Goal: Task Accomplishment & Management: Use online tool/utility

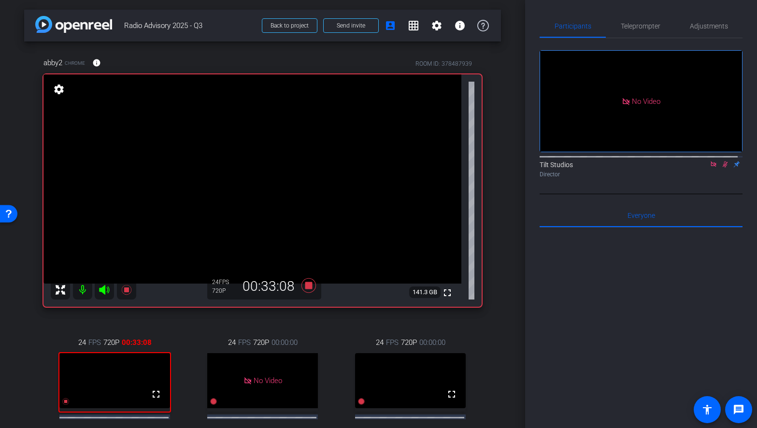
scroll to position [43, 0]
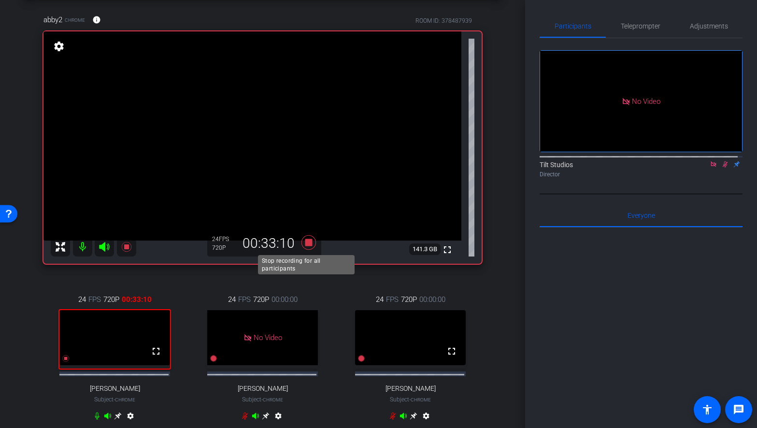
click at [308, 241] on icon at bounding box center [308, 242] width 14 height 14
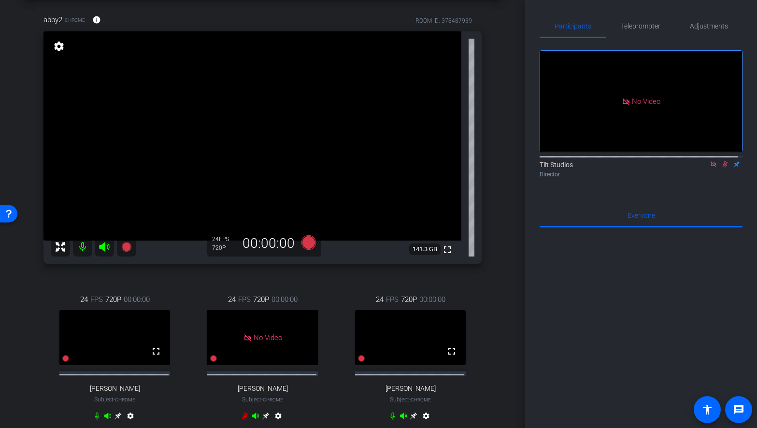
click at [709, 168] on icon at bounding box center [713, 164] width 8 height 7
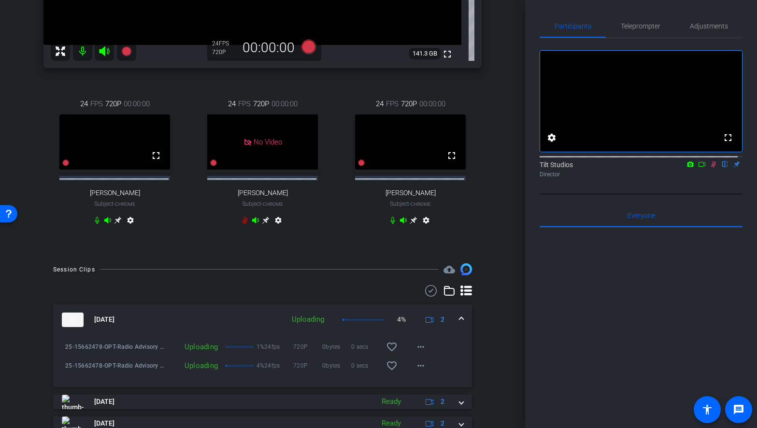
scroll to position [232, 0]
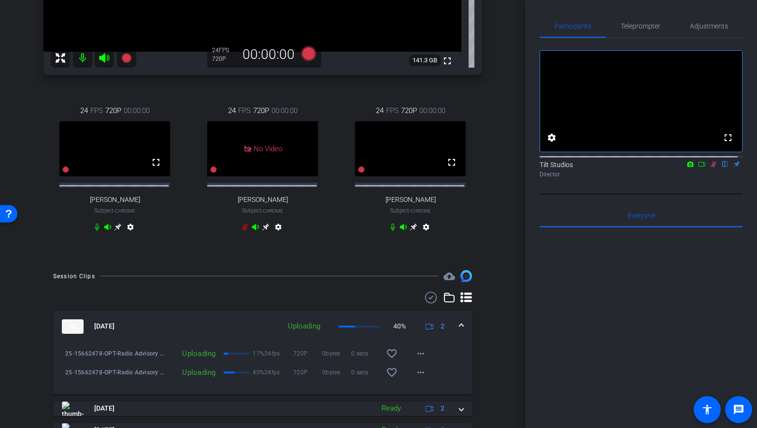
click at [697, 182] on div "Tilt Studios flip Director" at bounding box center [640, 166] width 203 height 29
click at [483, 259] on div "abby2 Chrome info ROOM ID: 378487939 fullscreen settings 141.3 GB 24 FPS 720P 0…" at bounding box center [262, 35] width 477 height 450
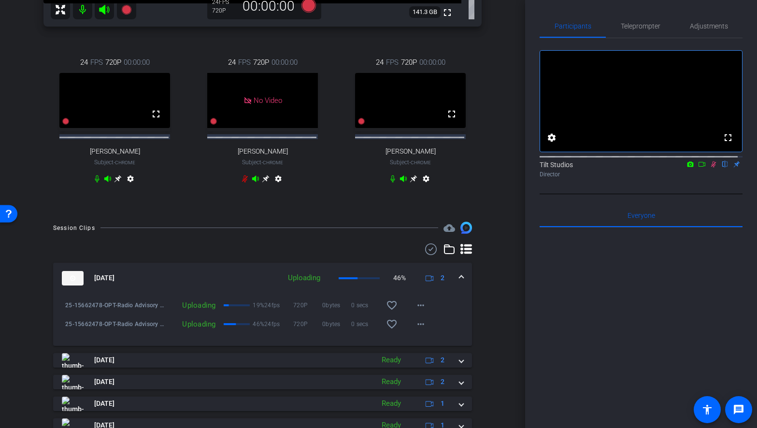
click at [709, 168] on icon at bounding box center [713, 164] width 8 height 7
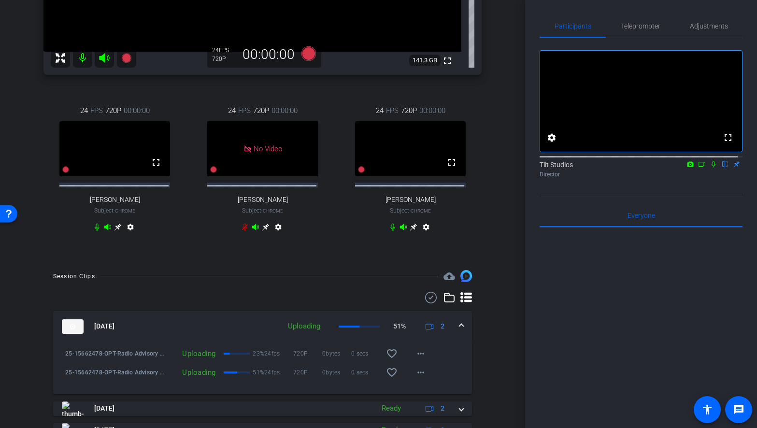
click at [501, 229] on div "arrow_back Radio Advisory 2025 - Q3 Back to project Send invite account_box gri…" at bounding box center [262, 214] width 525 height 428
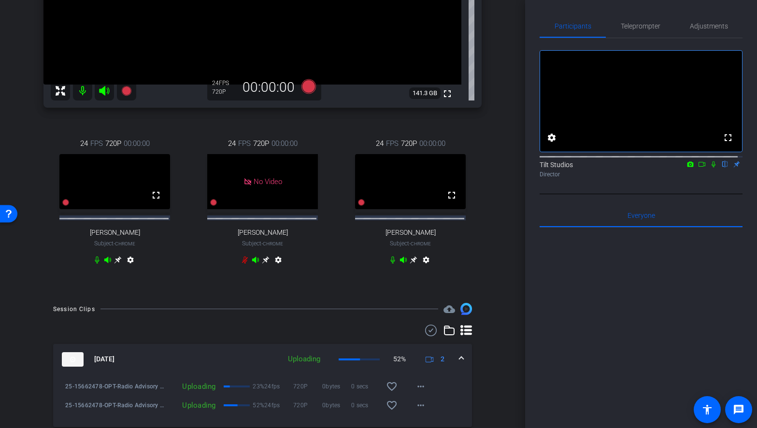
scroll to position [183, 0]
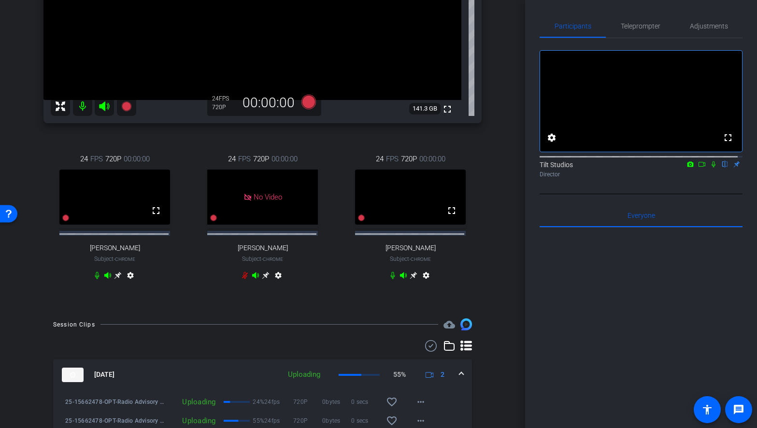
click at [480, 275] on div "abby2 Chrome info ROOM ID: 378487939 fullscreen settings 141.3 GB 24 FPS 720P 0…" at bounding box center [262, 83] width 477 height 450
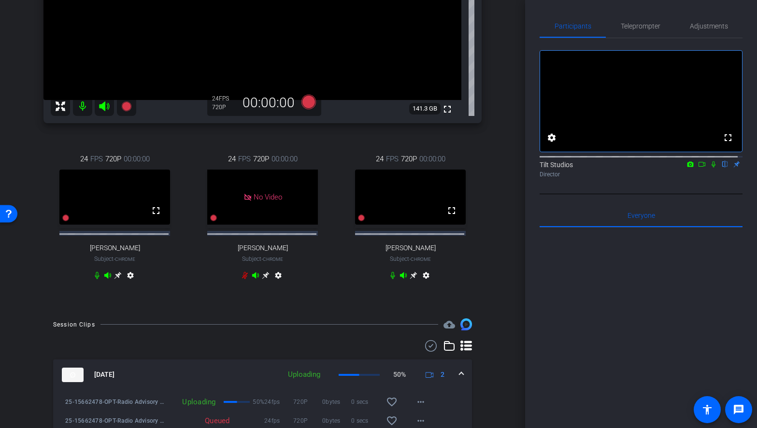
click at [489, 278] on div "abby2 Chrome info ROOM ID: 378487939 fullscreen settings 141.3 GB 24 FPS 720P 0…" at bounding box center [262, 83] width 477 height 450
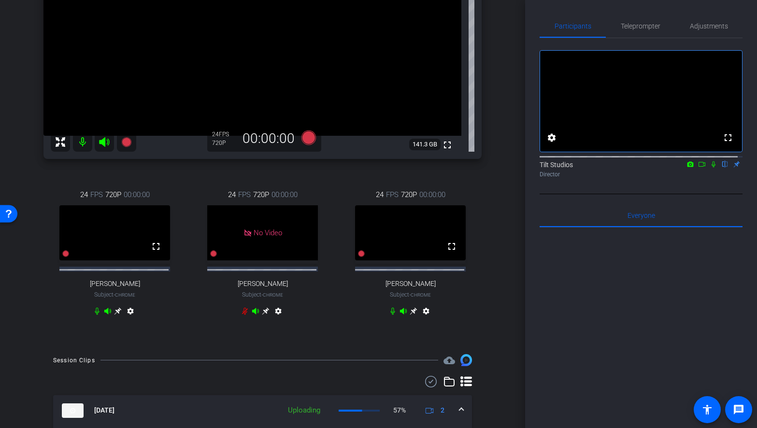
scroll to position [135, 0]
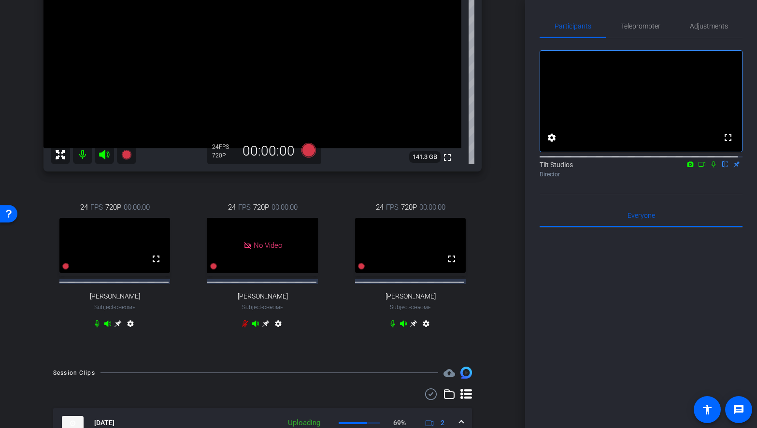
click at [486, 269] on div "abby2 Chrome info ROOM ID: 378487939 fullscreen settings 141.3 GB 24 FPS 720P 0…" at bounding box center [262, 131] width 477 height 450
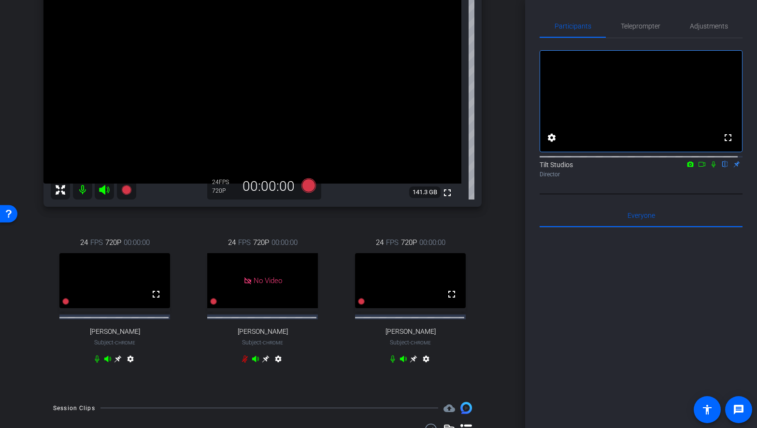
scroll to position [87, 0]
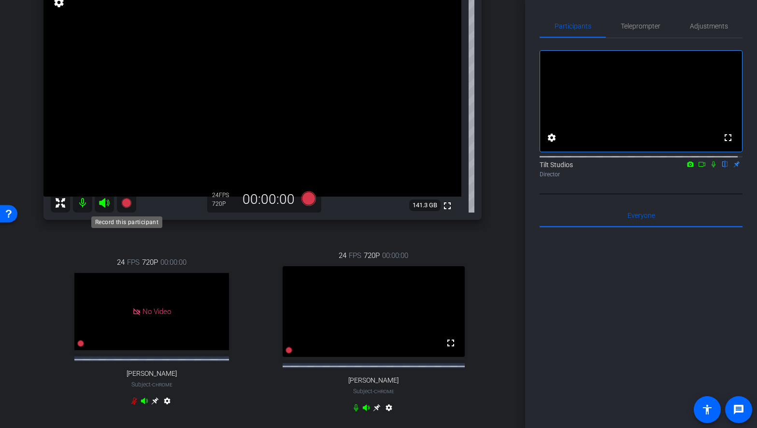
click at [128, 203] on icon at bounding box center [126, 203] width 10 height 10
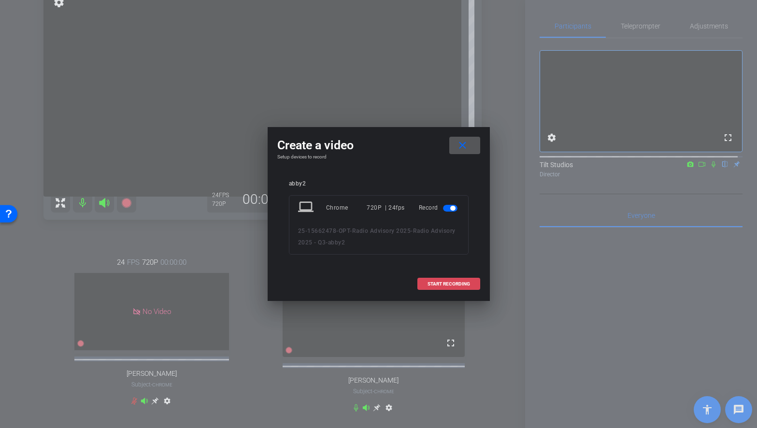
click at [441, 281] on span "START RECORDING" at bounding box center [448, 283] width 42 height 5
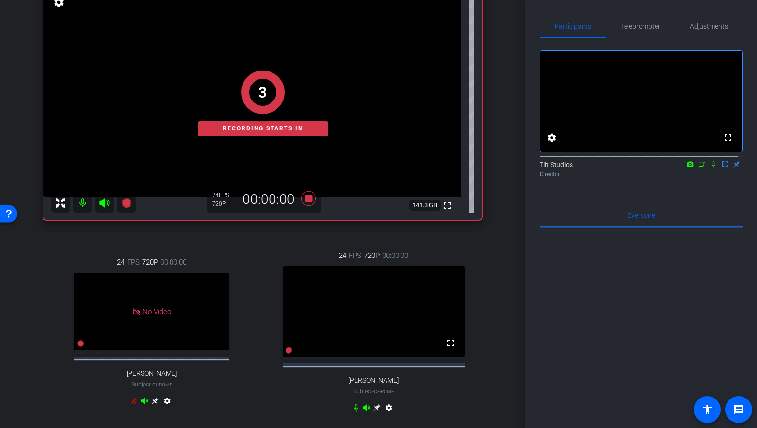
scroll to position [0, 0]
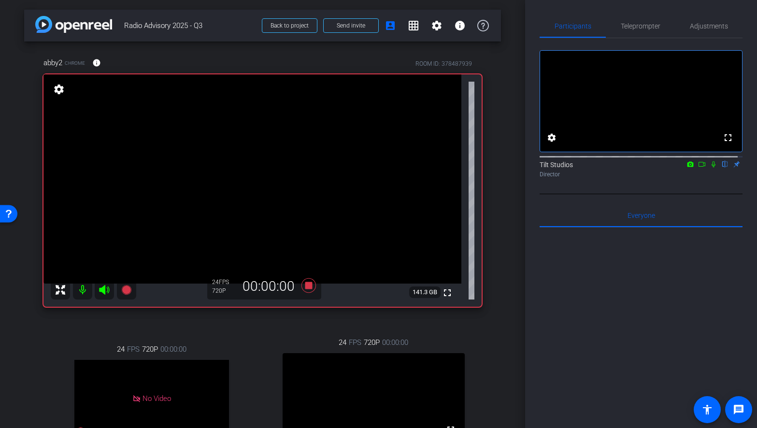
click at [711, 168] on icon at bounding box center [713, 164] width 4 height 6
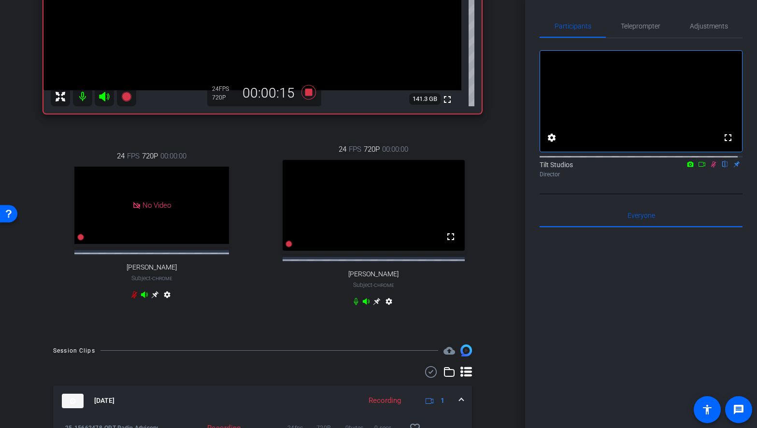
scroll to position [338, 0]
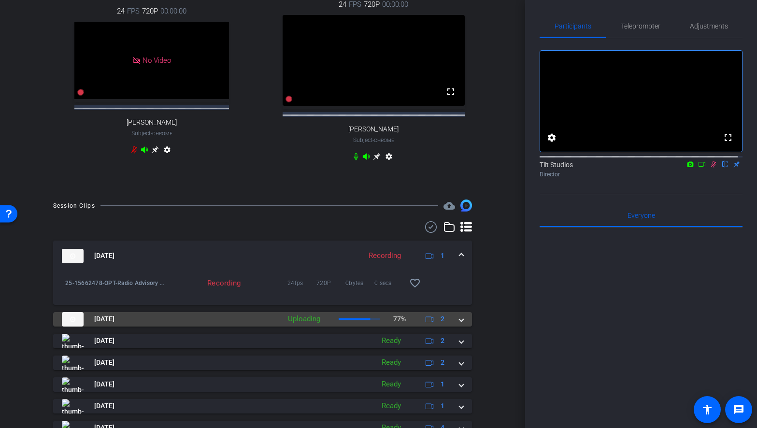
click at [460, 326] on mat-expansion-panel-header "[DATE] Uploading 77% 2" at bounding box center [262, 319] width 419 height 14
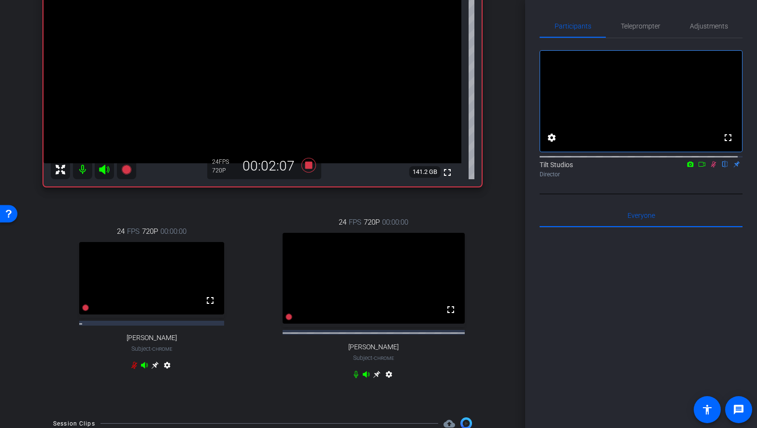
scroll to position [97, 0]
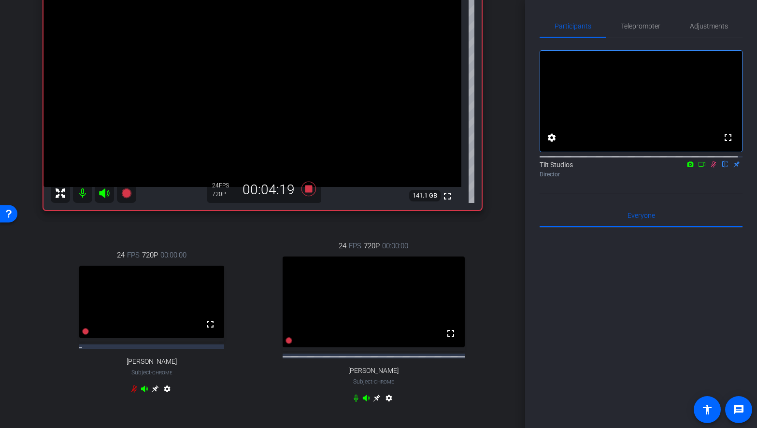
click at [706, 182] on div "Tilt Studios flip Director" at bounding box center [640, 166] width 203 height 29
click at [711, 168] on icon at bounding box center [713, 164] width 8 height 7
click at [304, 190] on icon at bounding box center [308, 189] width 14 height 14
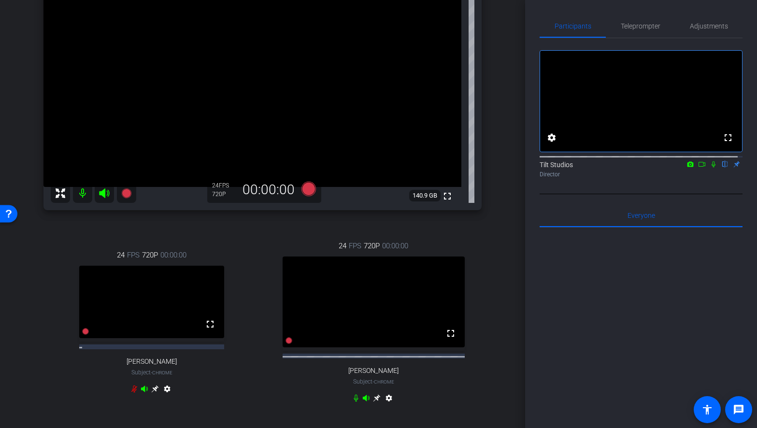
click at [503, 236] on div "arrow_back Radio Advisory 2025 - Q3 Back to project Send invite account_box gri…" at bounding box center [262, 117] width 525 height 428
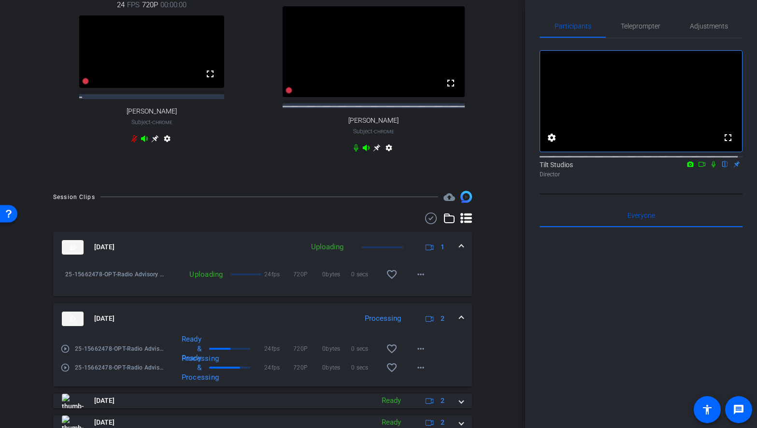
scroll to position [338, 0]
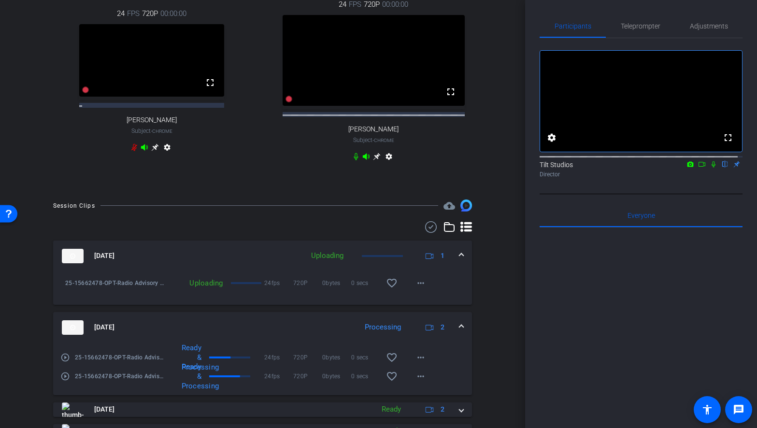
click at [478, 291] on div "Session Clips cloud_upload [DATE] Uploading 1 25-15662478-OPT-Radio Advisory 20…" at bounding box center [262, 400] width 477 height 403
click at [506, 283] on div "arrow_back Radio Advisory 2025 - Q3 Back to project Send invite account_box gri…" at bounding box center [262, 214] width 525 height 428
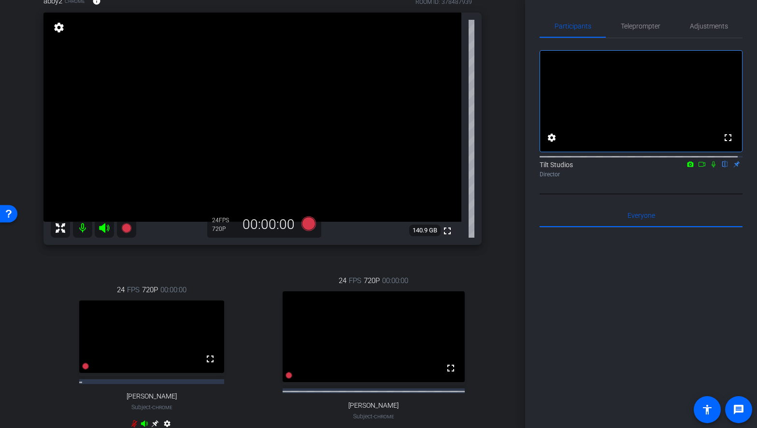
scroll to position [48, 0]
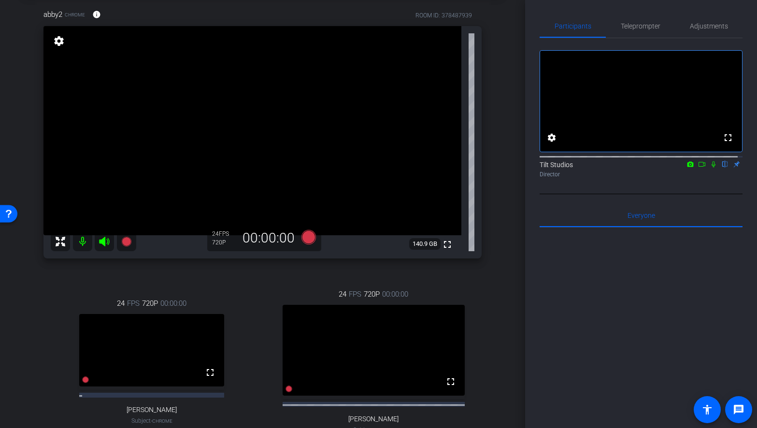
click at [474, 273] on div "24 FPS 720P 00:00:00 fullscreen [PERSON_NAME] Subject - Chrome settings" at bounding box center [373, 371] width 216 height 197
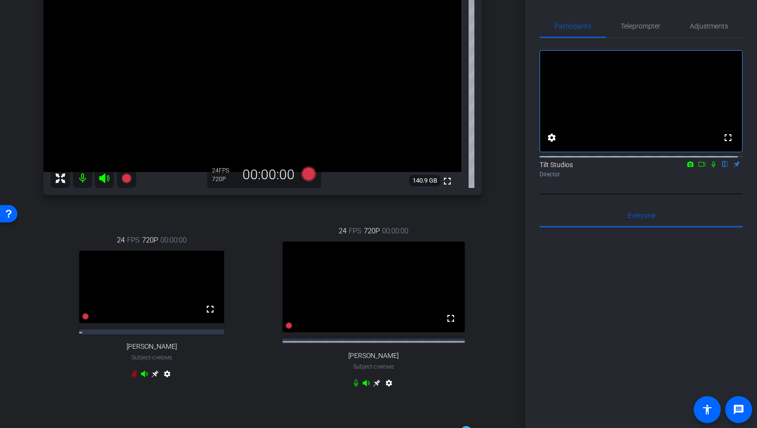
scroll to position [97, 0]
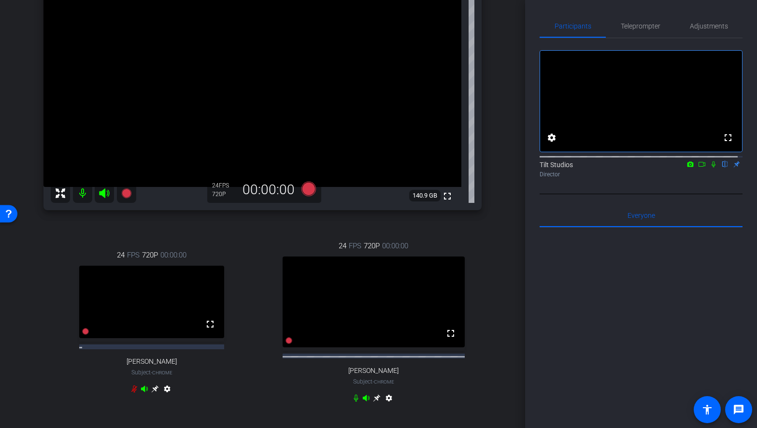
click at [501, 265] on div "arrow_back Radio Advisory 2025 - Q3 Back to project Send invite account_box gri…" at bounding box center [262, 117] width 525 height 428
click at [705, 182] on div "Tilt Studios flip Director" at bounding box center [640, 166] width 203 height 29
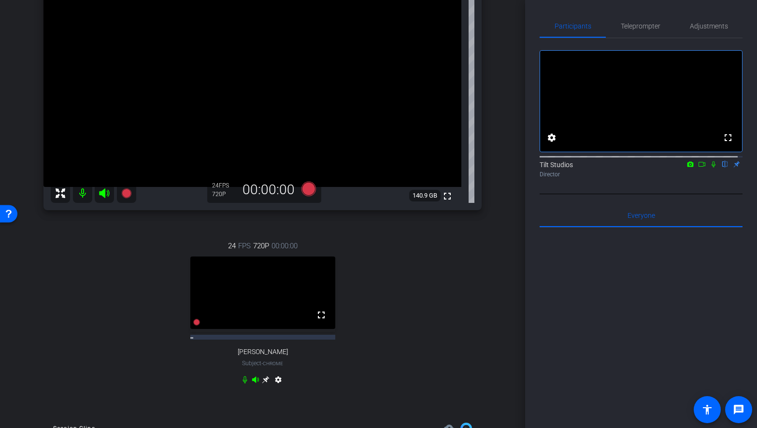
click at [711, 168] on icon at bounding box center [713, 164] width 4 height 6
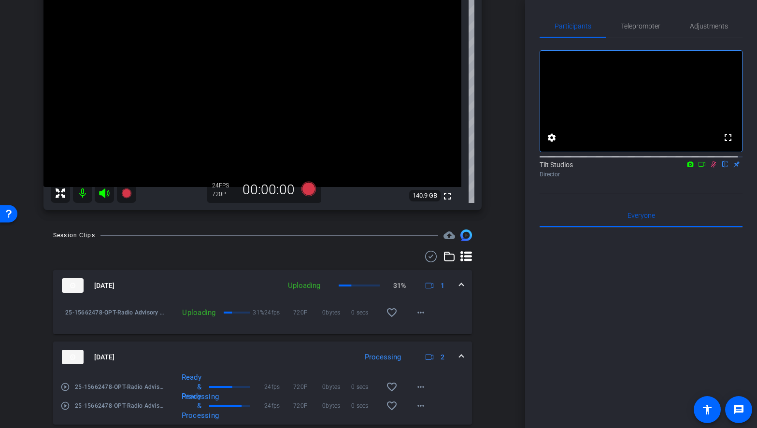
click at [696, 169] on mat-icon at bounding box center [702, 164] width 12 height 9
